Goal: Information Seeking & Learning: Find specific page/section

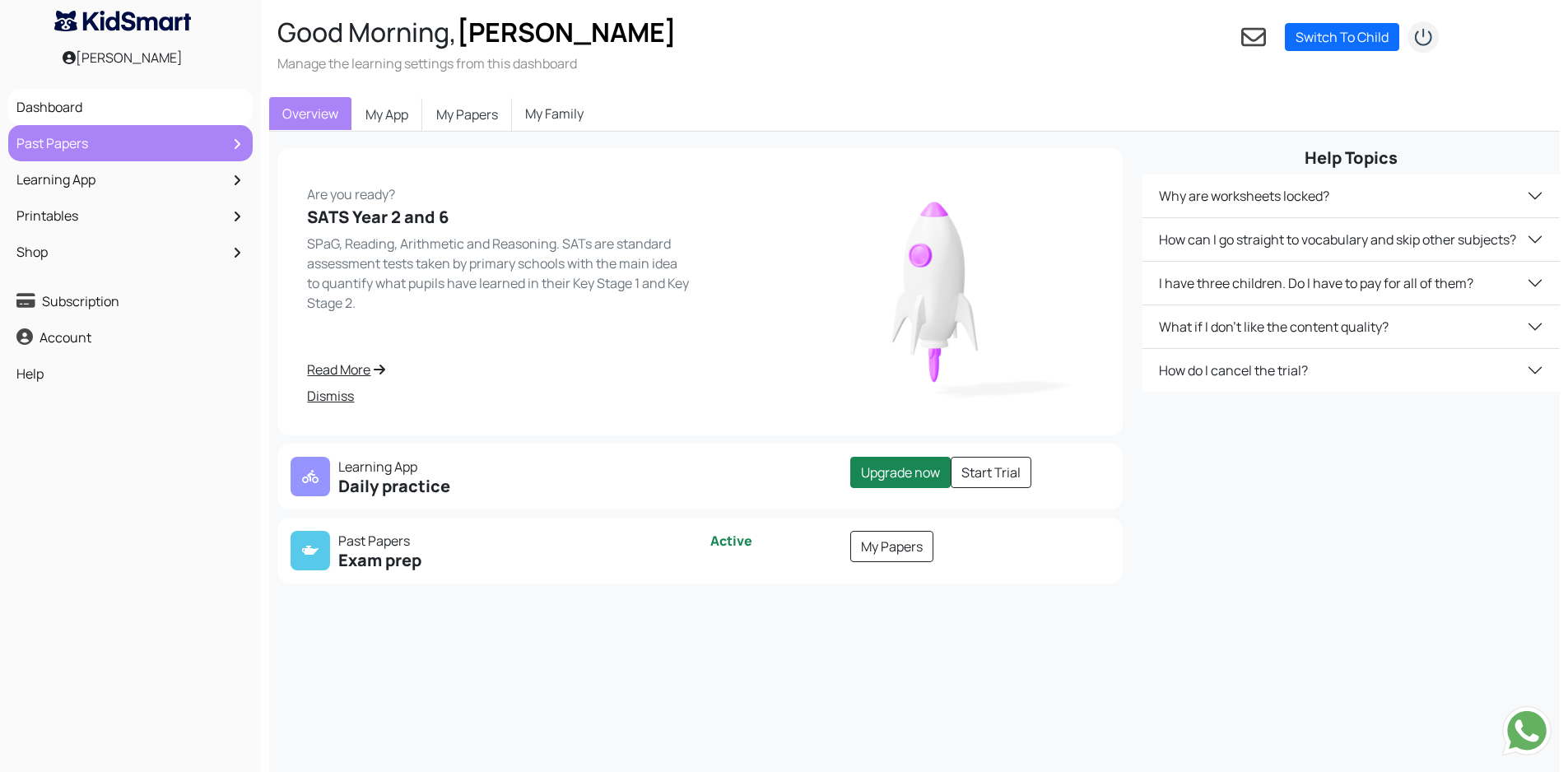
click at [67, 143] on link "Past Papers" at bounding box center [130, 143] width 236 height 28
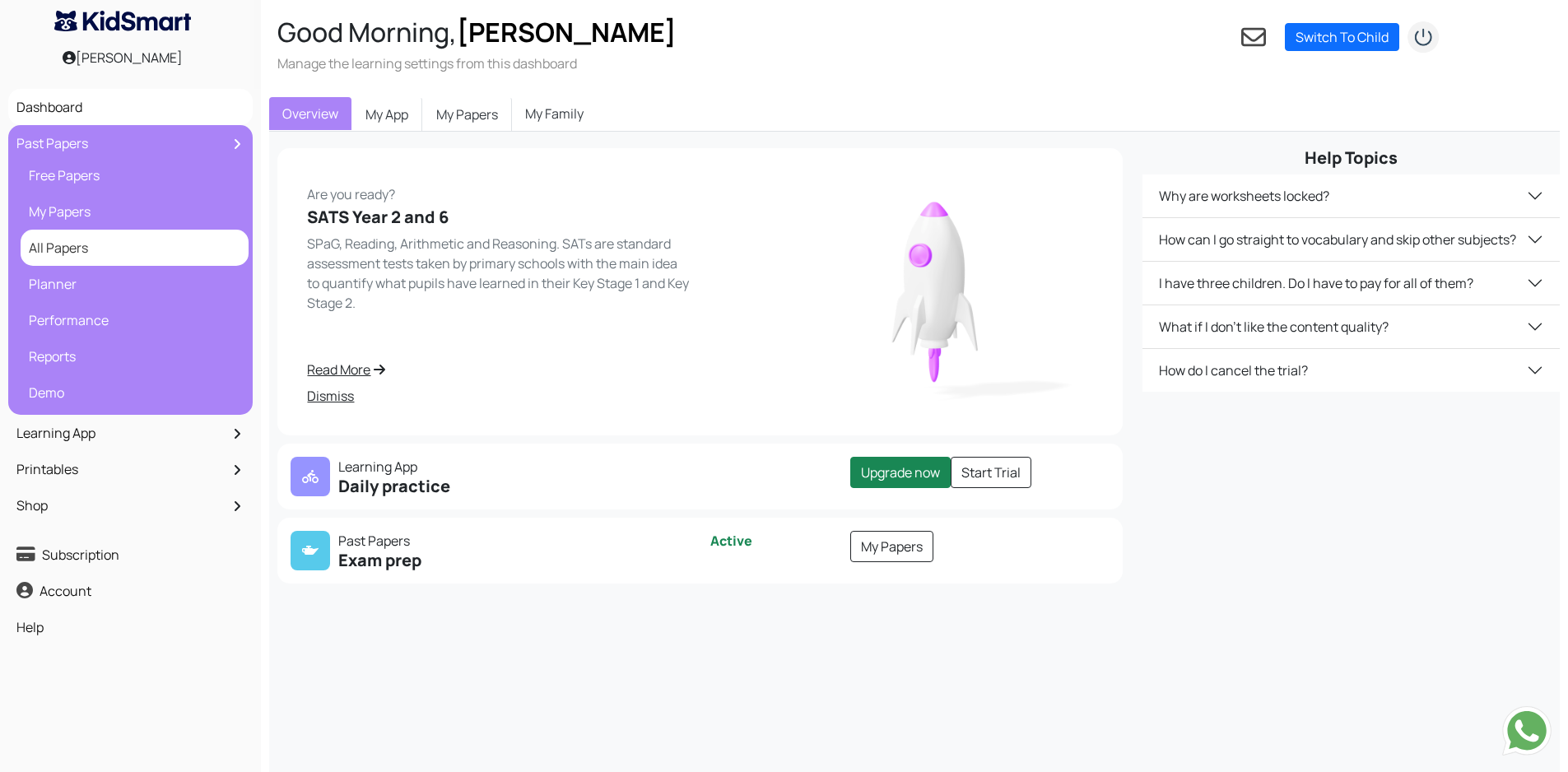
click at [81, 248] on link "All Papers" at bounding box center [134, 247] width 220 height 28
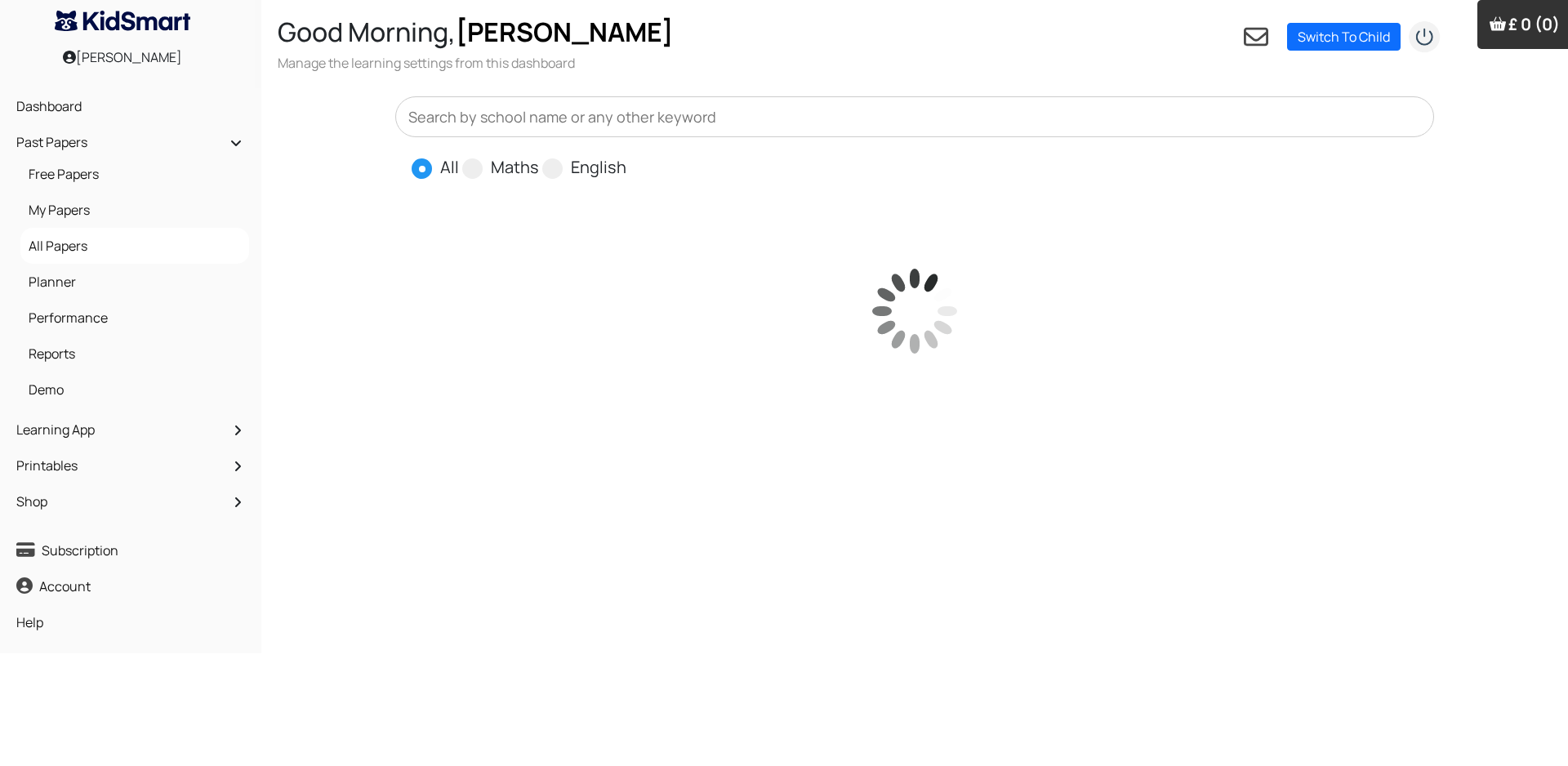
click at [479, 116] on input "text" at bounding box center [914, 117] width 1039 height 41
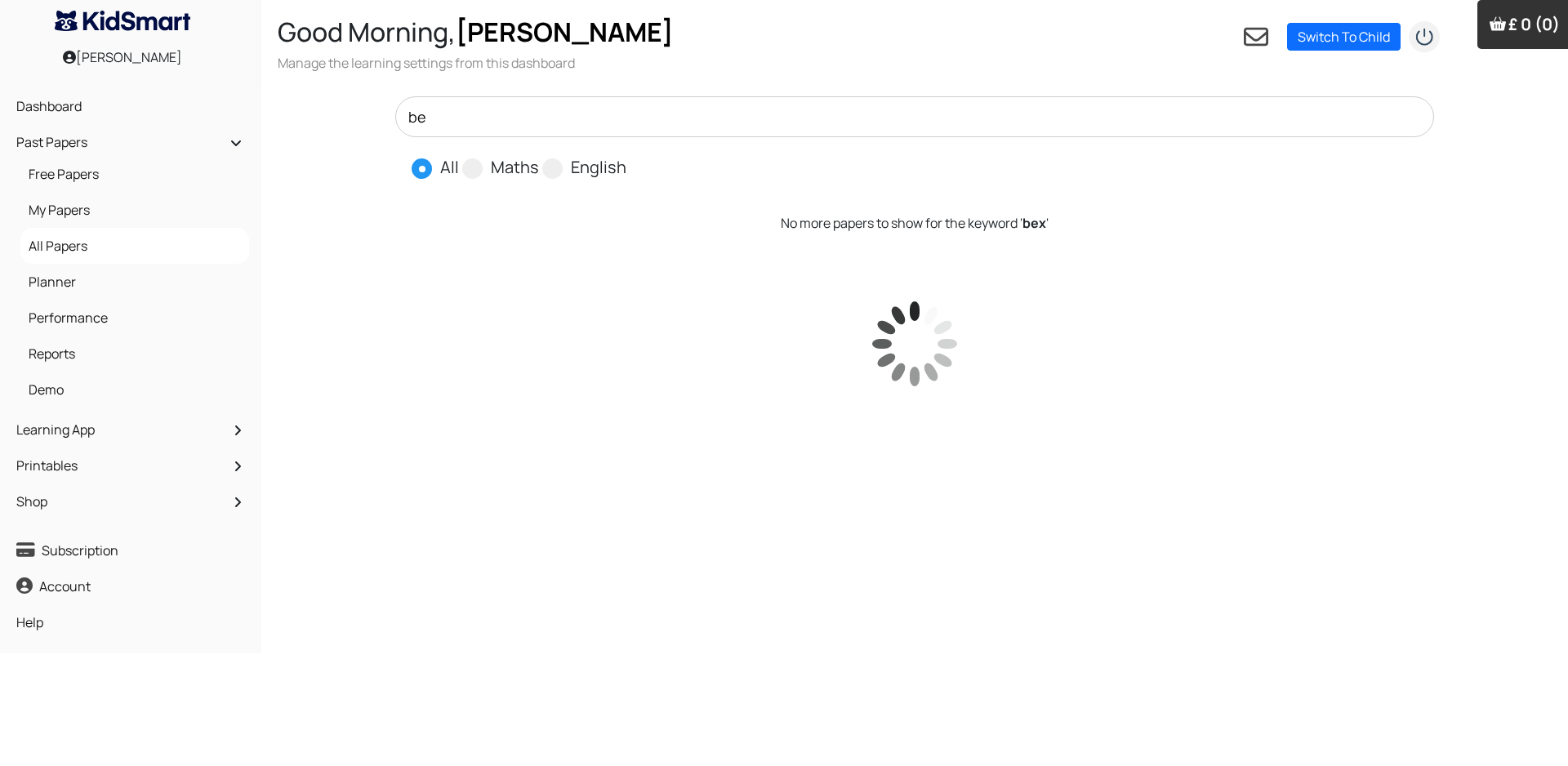
type input "b"
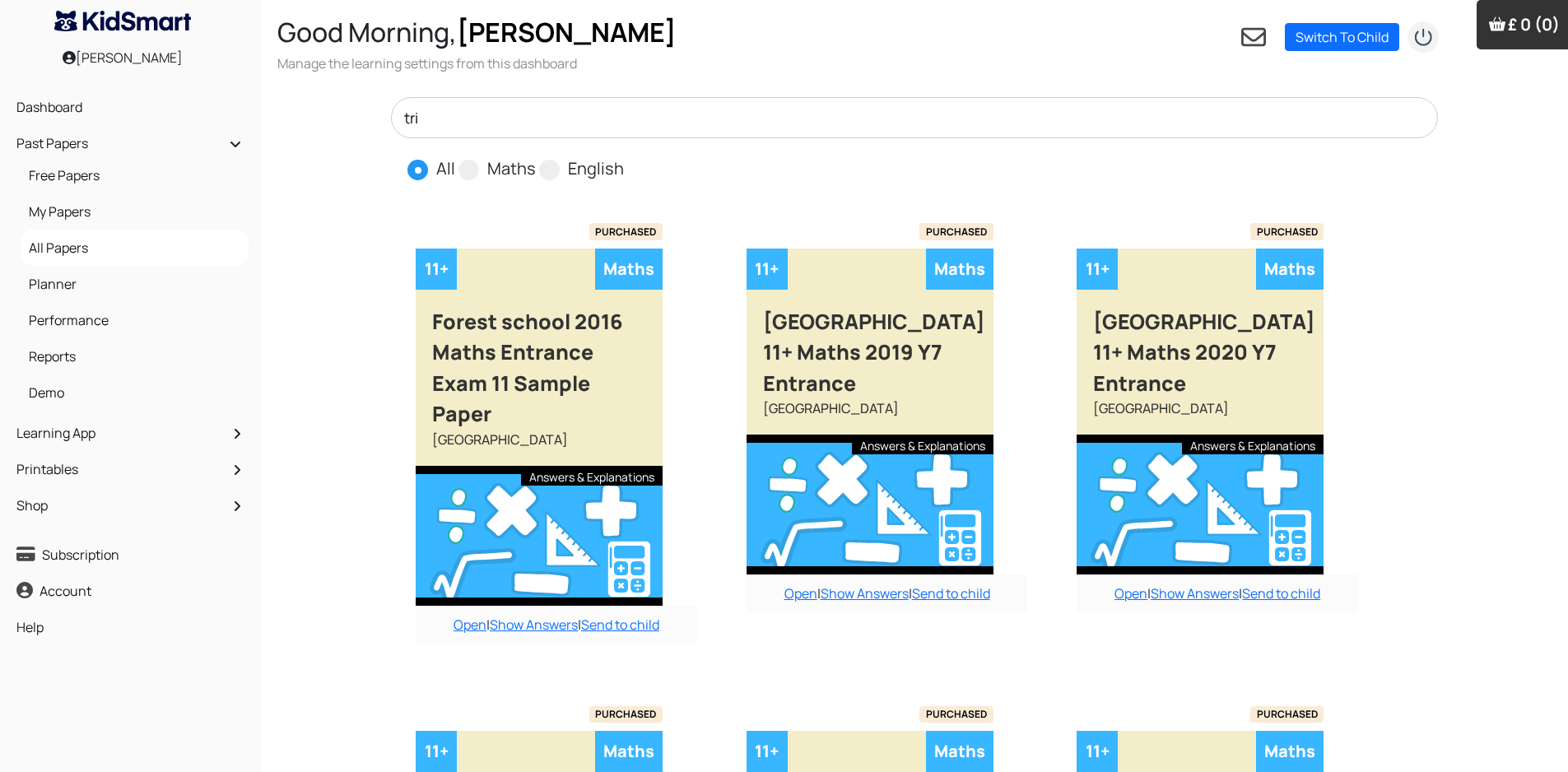
type input "tri"
